Goal: Information Seeking & Learning: Learn about a topic

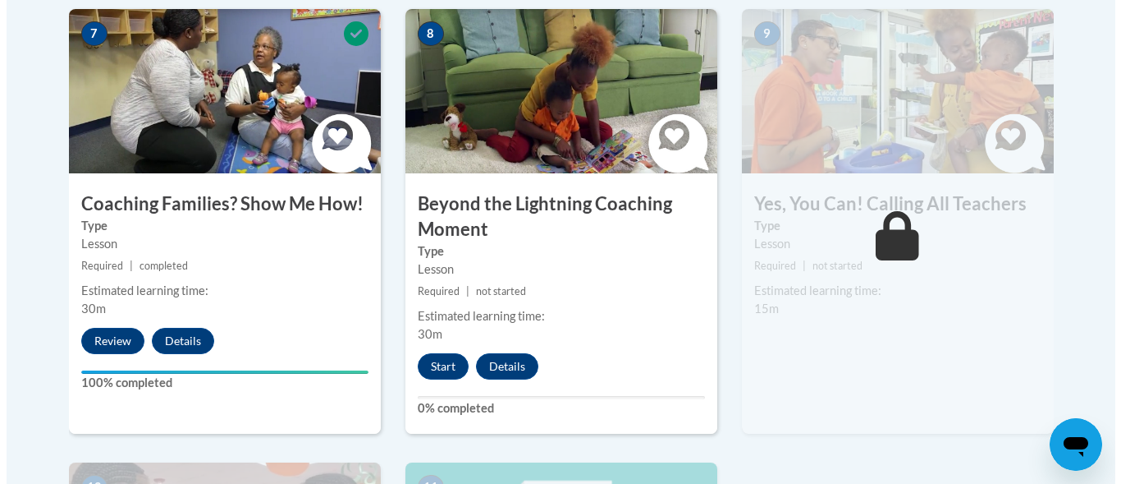
scroll to position [1531, 0]
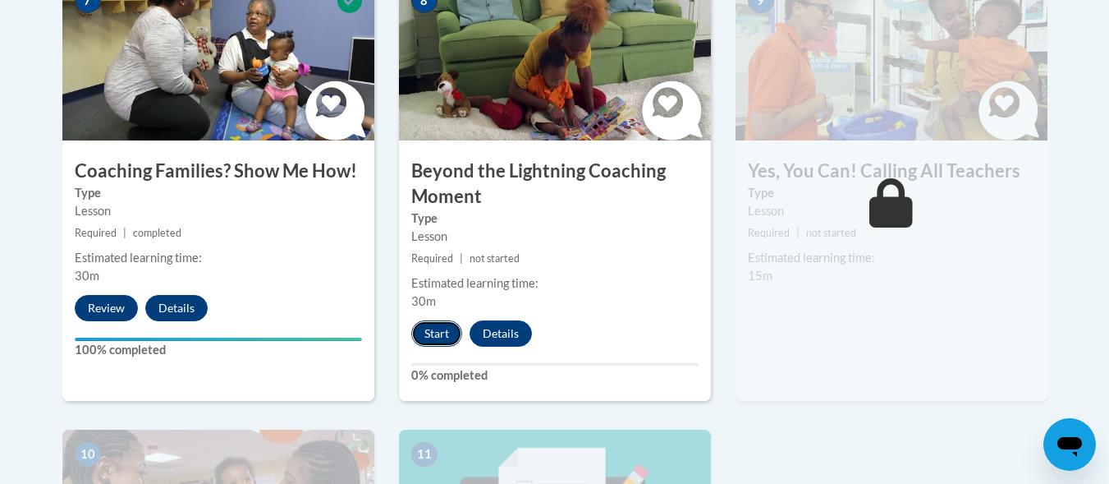
click at [424, 320] on button "Start" at bounding box center [436, 333] width 51 height 26
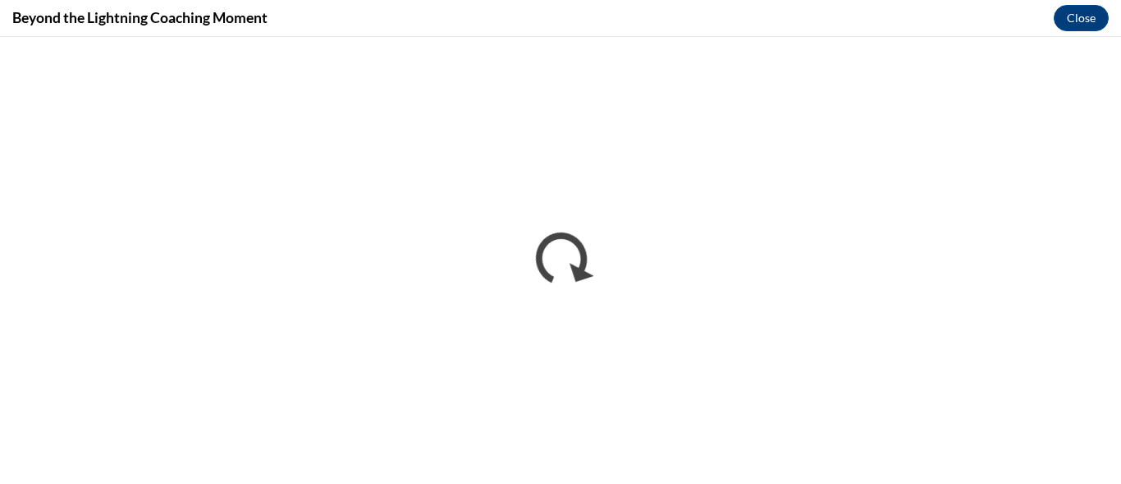
scroll to position [0, 0]
drag, startPoint x: 1115, startPoint y: 34, endPoint x: 814, endPoint y: 21, distance: 301.6
click at [814, 21] on div "Beyond the Lightning Coaching Moment Close" at bounding box center [560, 18] width 1121 height 37
